Goal: Task Accomplishment & Management: Manage account settings

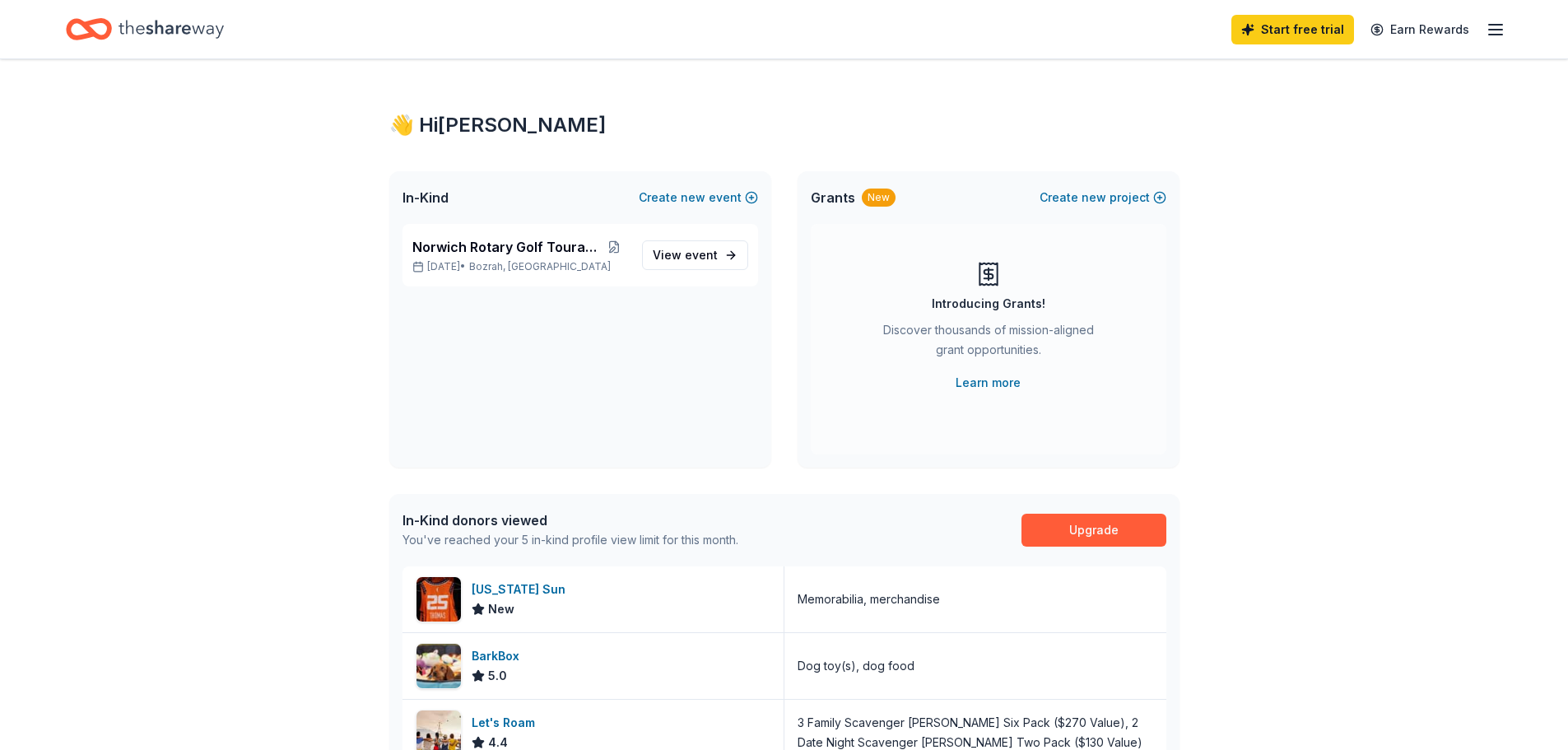
click at [1486, 32] on icon "button" at bounding box center [1496, 30] width 20 height 20
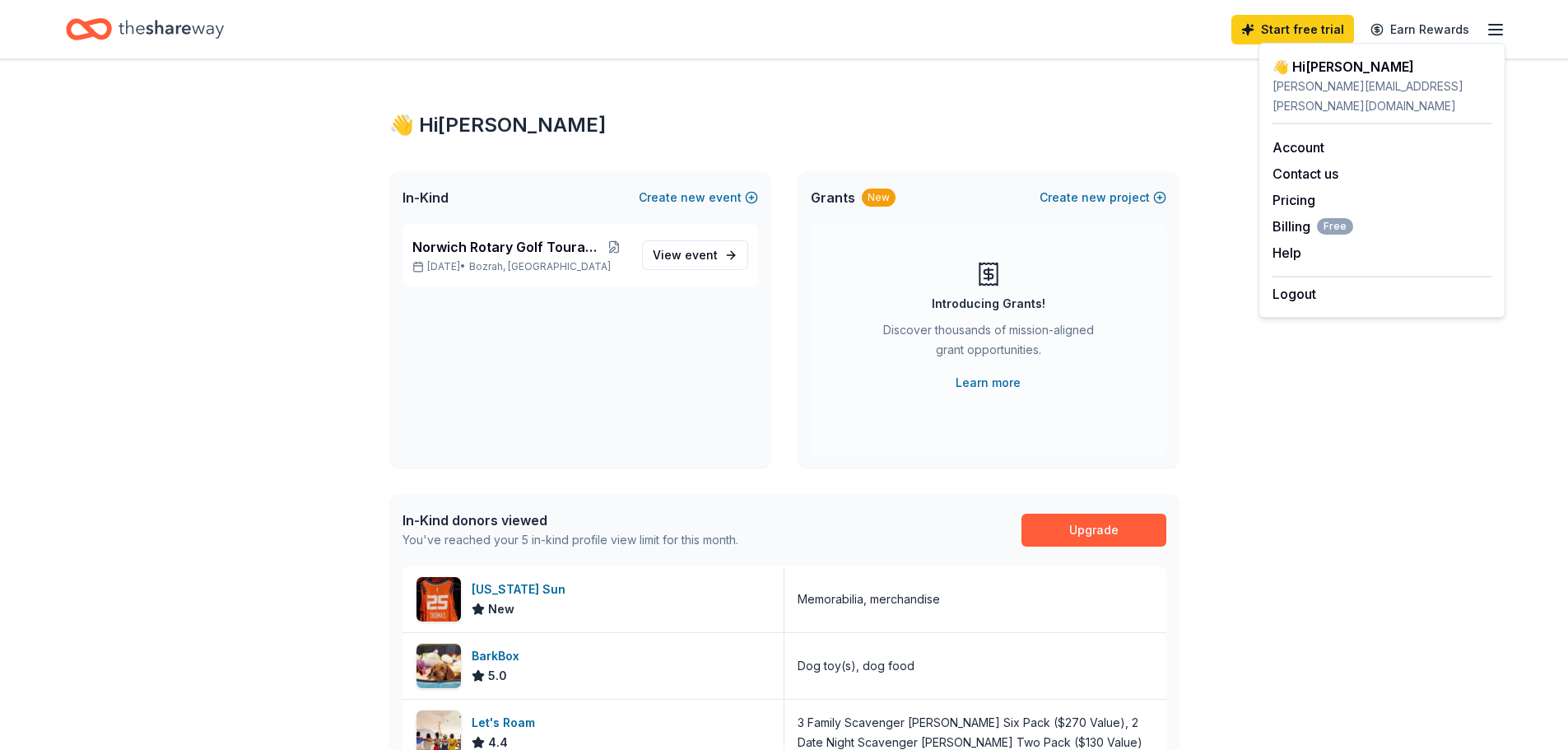
click at [1316, 70] on div "👋 Hi [PERSON_NAME]" at bounding box center [1382, 67] width 219 height 20
click at [1309, 139] on link "Account" at bounding box center [1299, 147] width 52 height 16
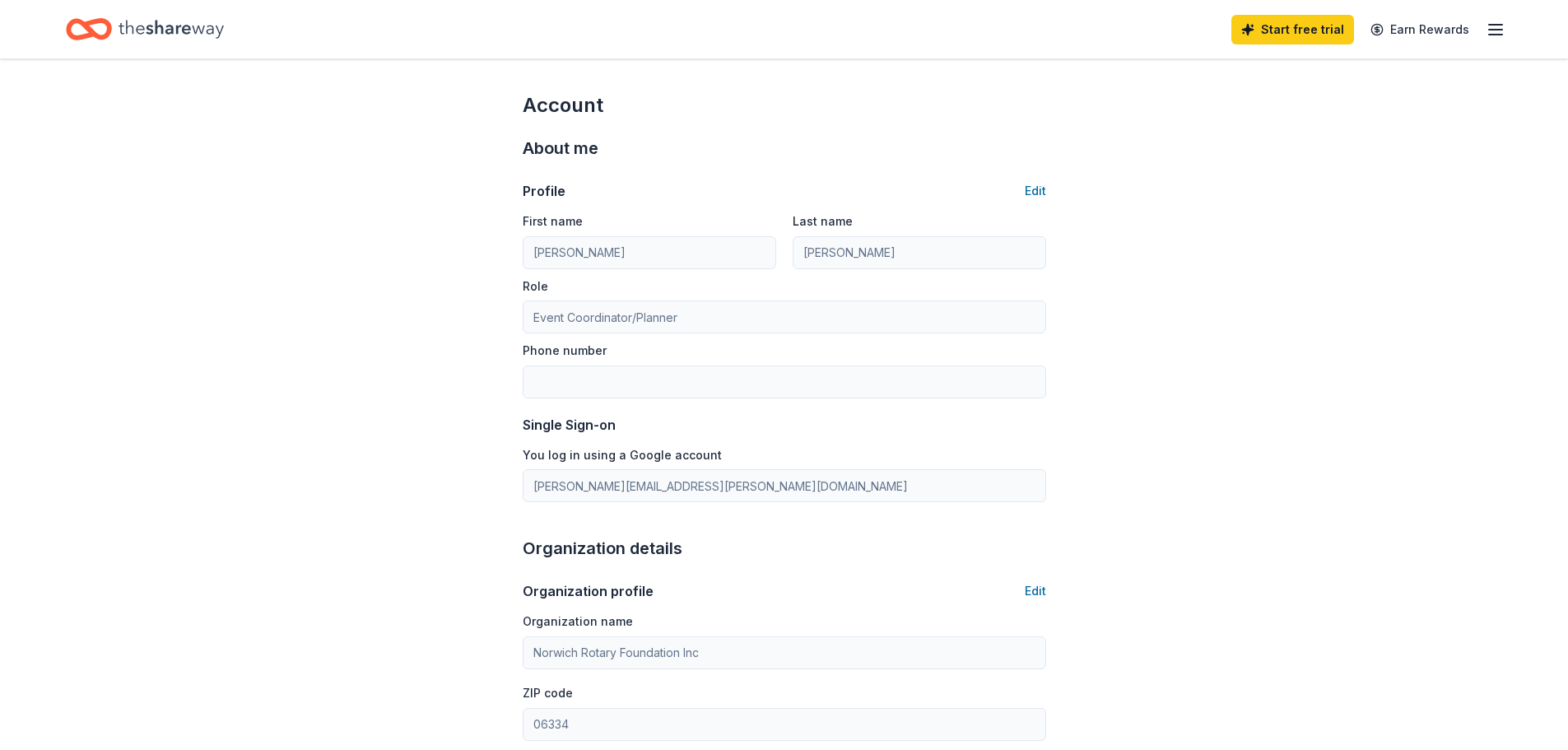
click at [1490, 26] on icon "button" at bounding box center [1496, 30] width 20 height 20
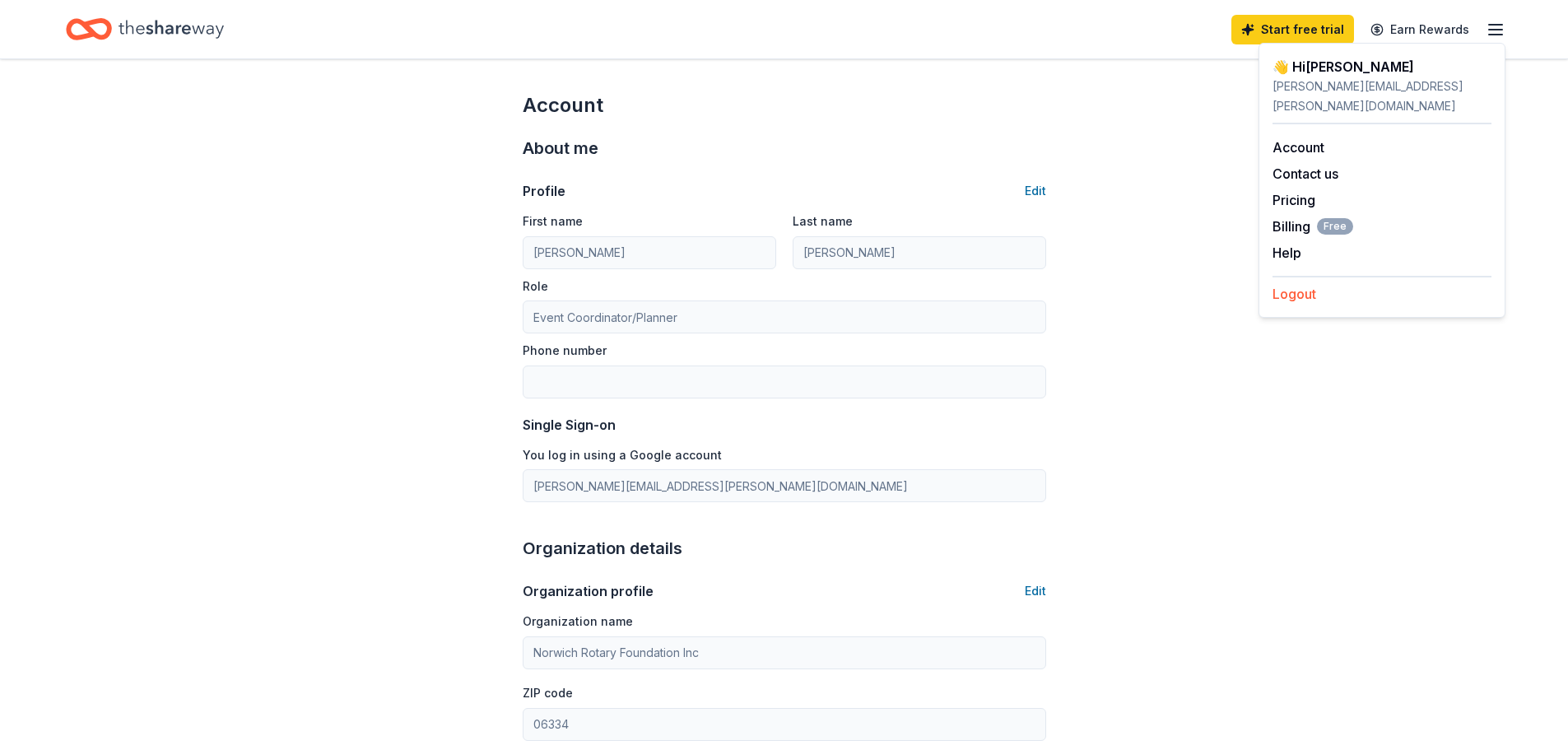
click at [1306, 284] on button "Logout" at bounding box center [1294, 294] width 43 height 20
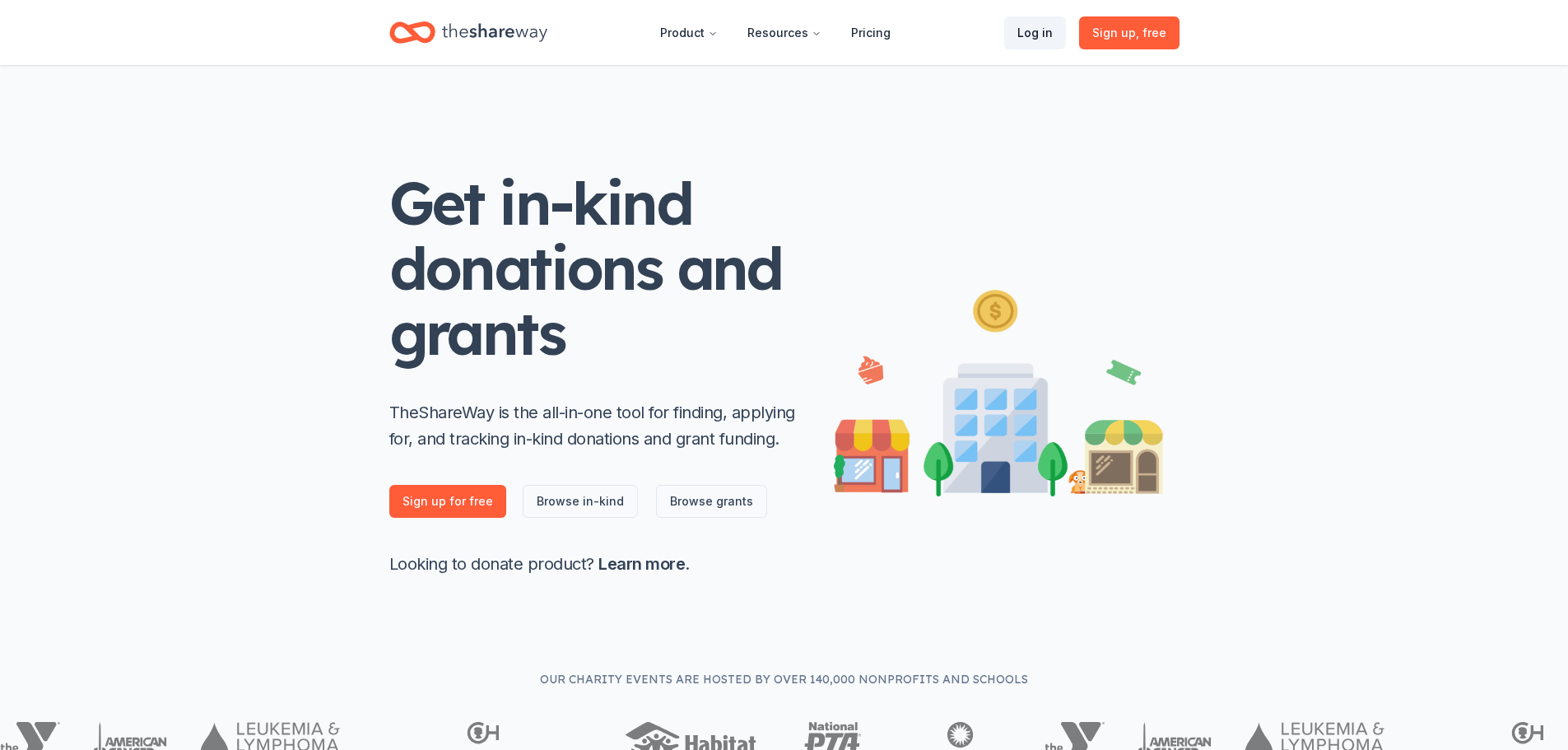
click at [1033, 23] on link "Log in" at bounding box center [1035, 32] width 62 height 33
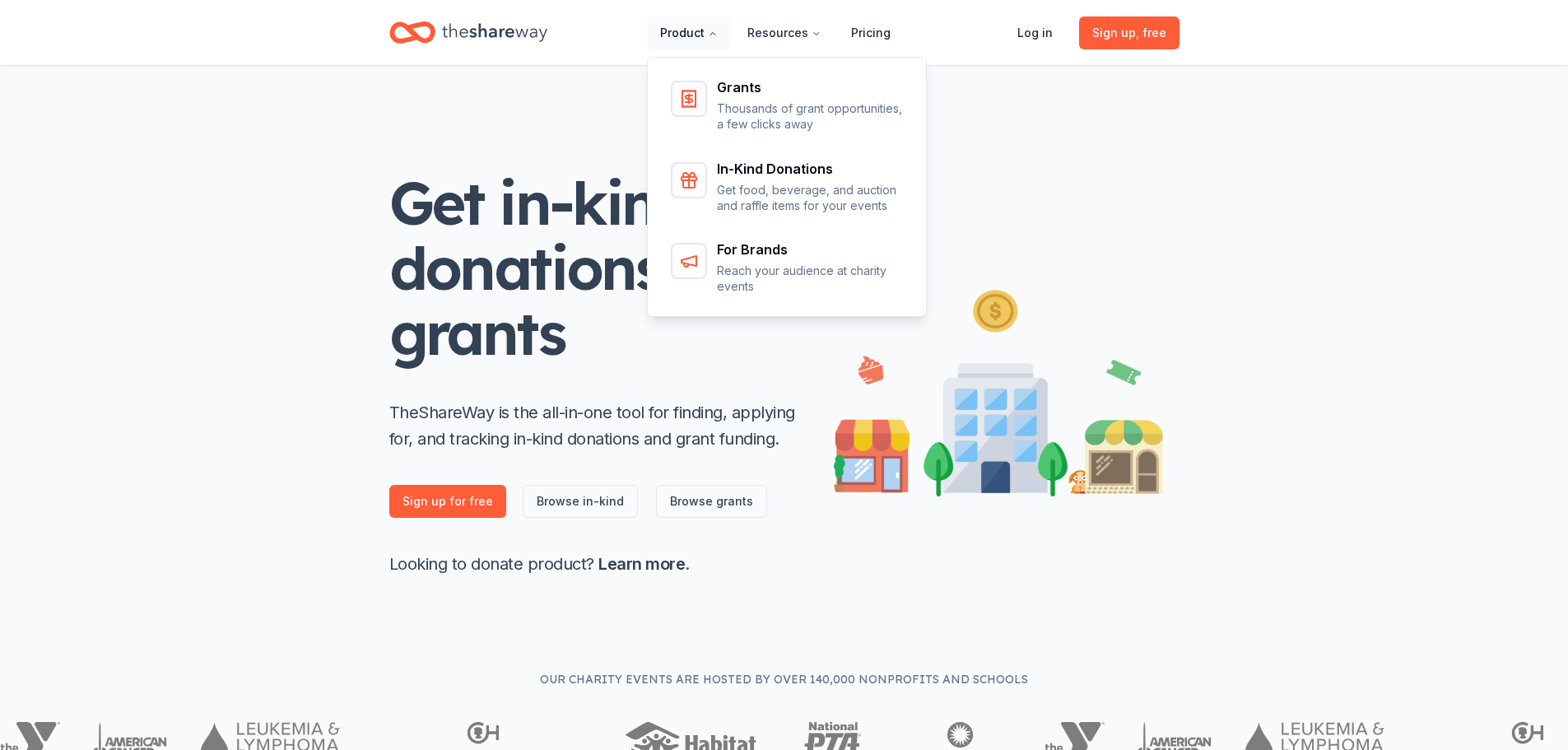
click at [706, 26] on button "Product" at bounding box center [688, 32] width 84 height 33
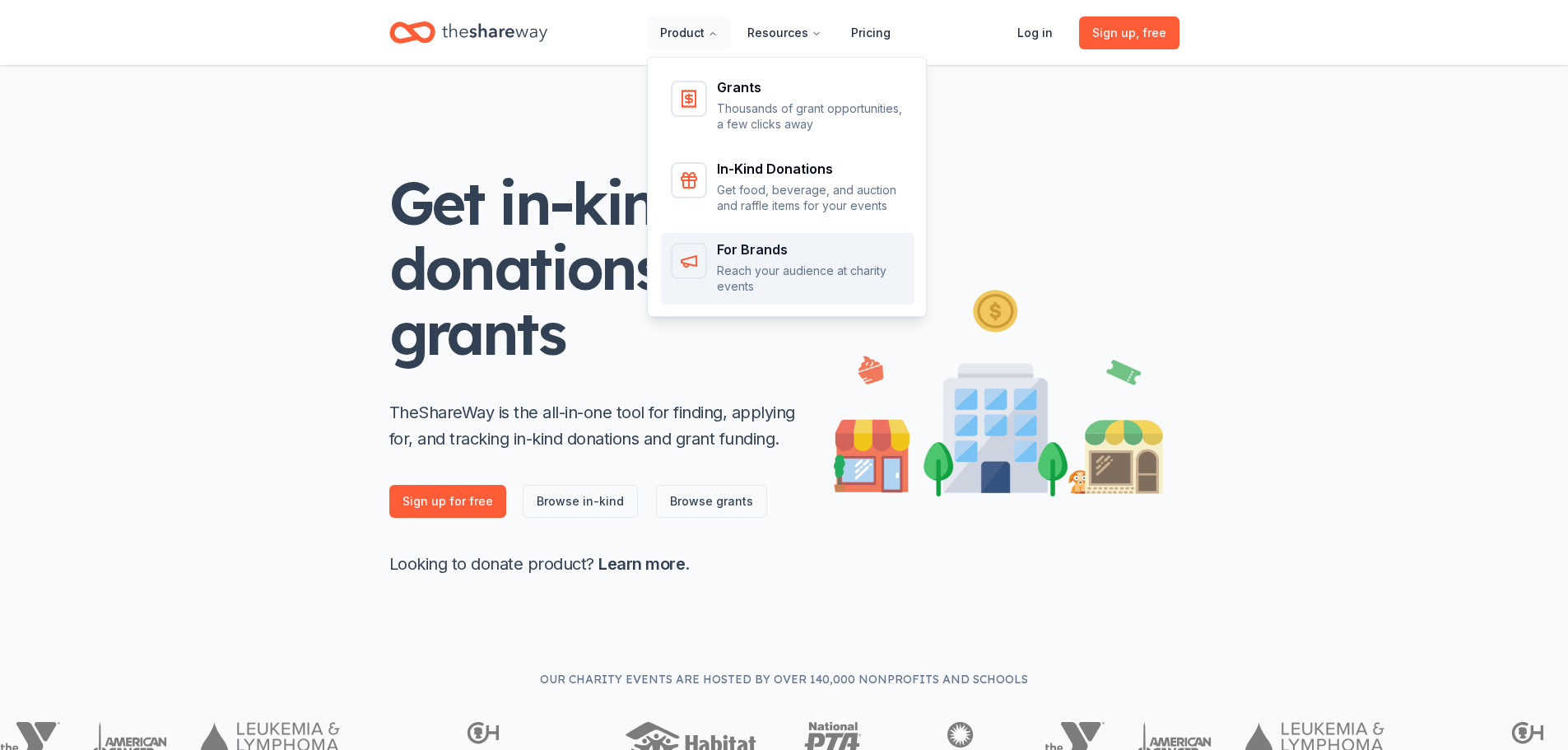
click at [707, 273] on div "Main" at bounding box center [689, 261] width 36 height 36
